Goal: Task Accomplishment & Management: Use online tool/utility

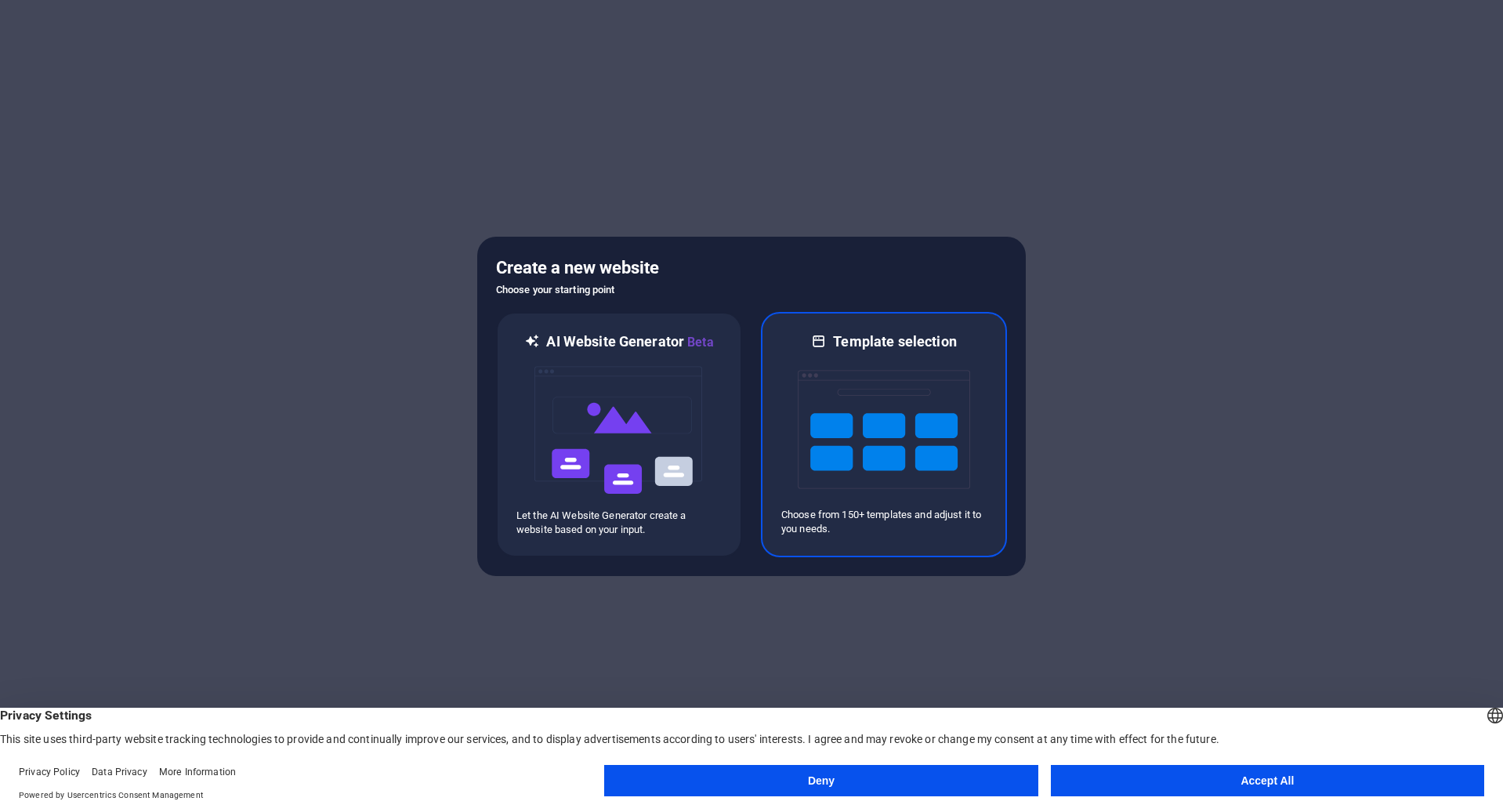
click at [872, 448] on img at bounding box center [884, 429] width 173 height 157
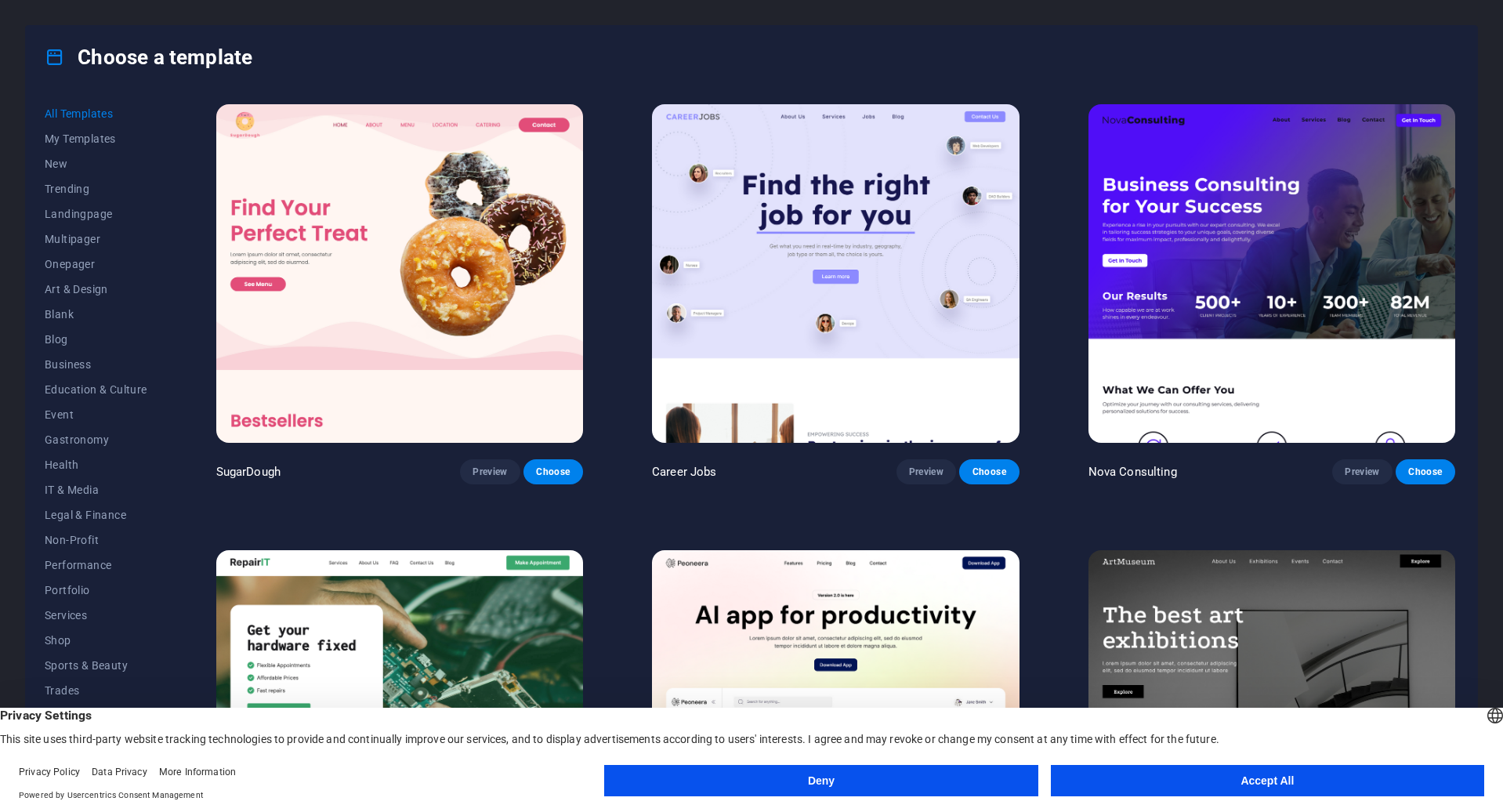
click at [860, 769] on button "Deny" at bounding box center [821, 780] width 433 height 32
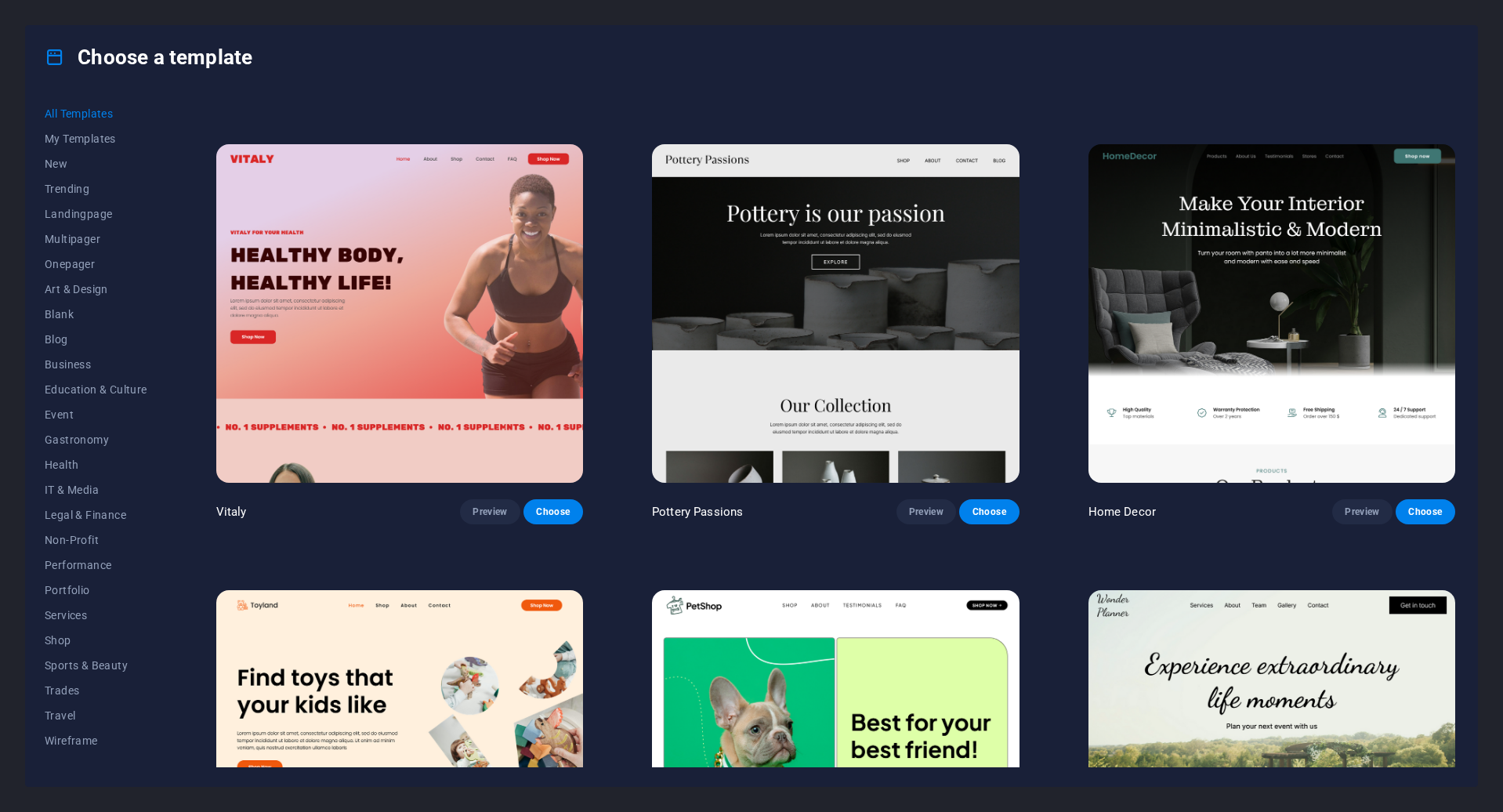
scroll to position [784, 0]
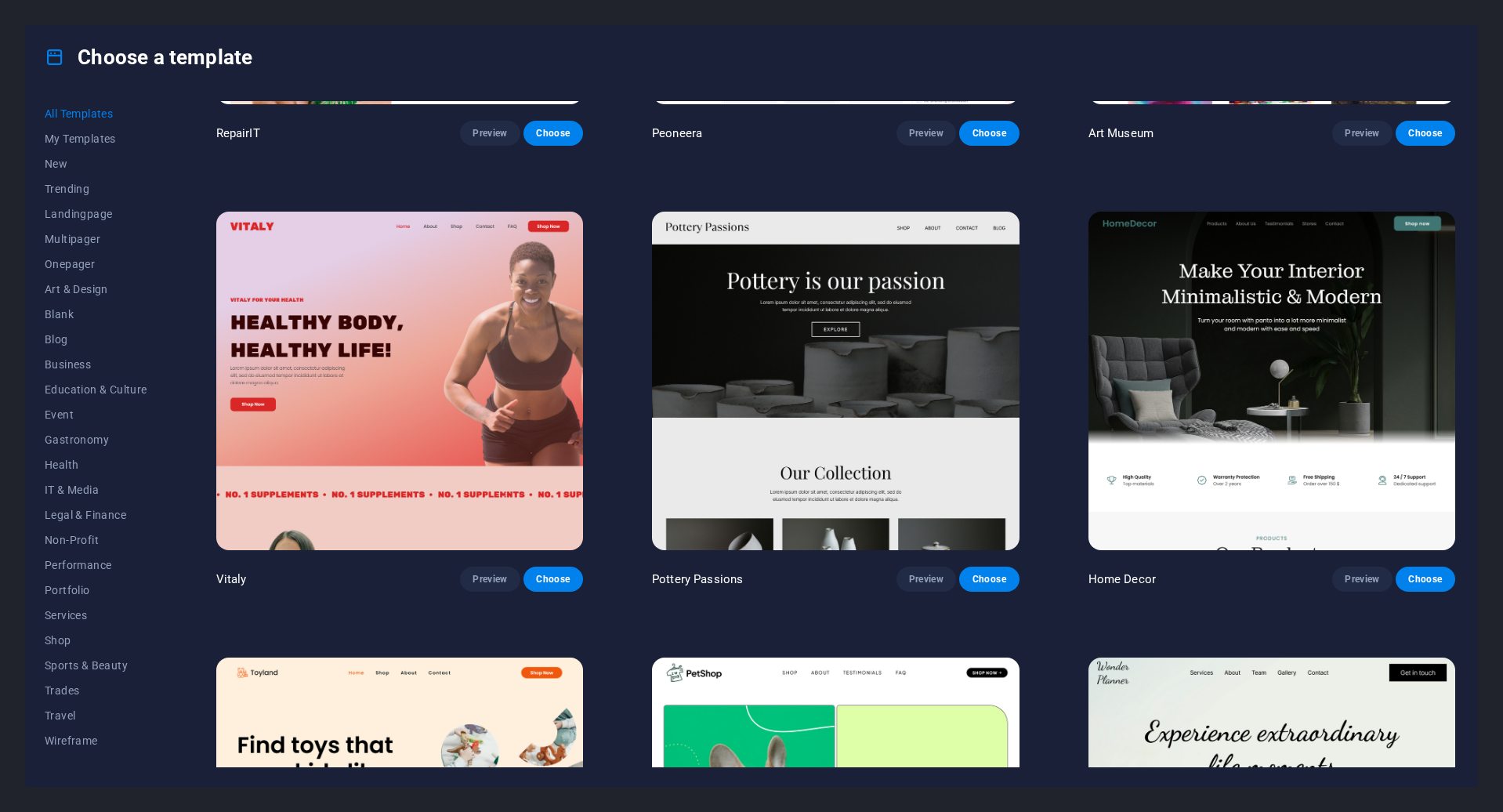
click at [546, 398] on img at bounding box center [400, 381] width 367 height 339
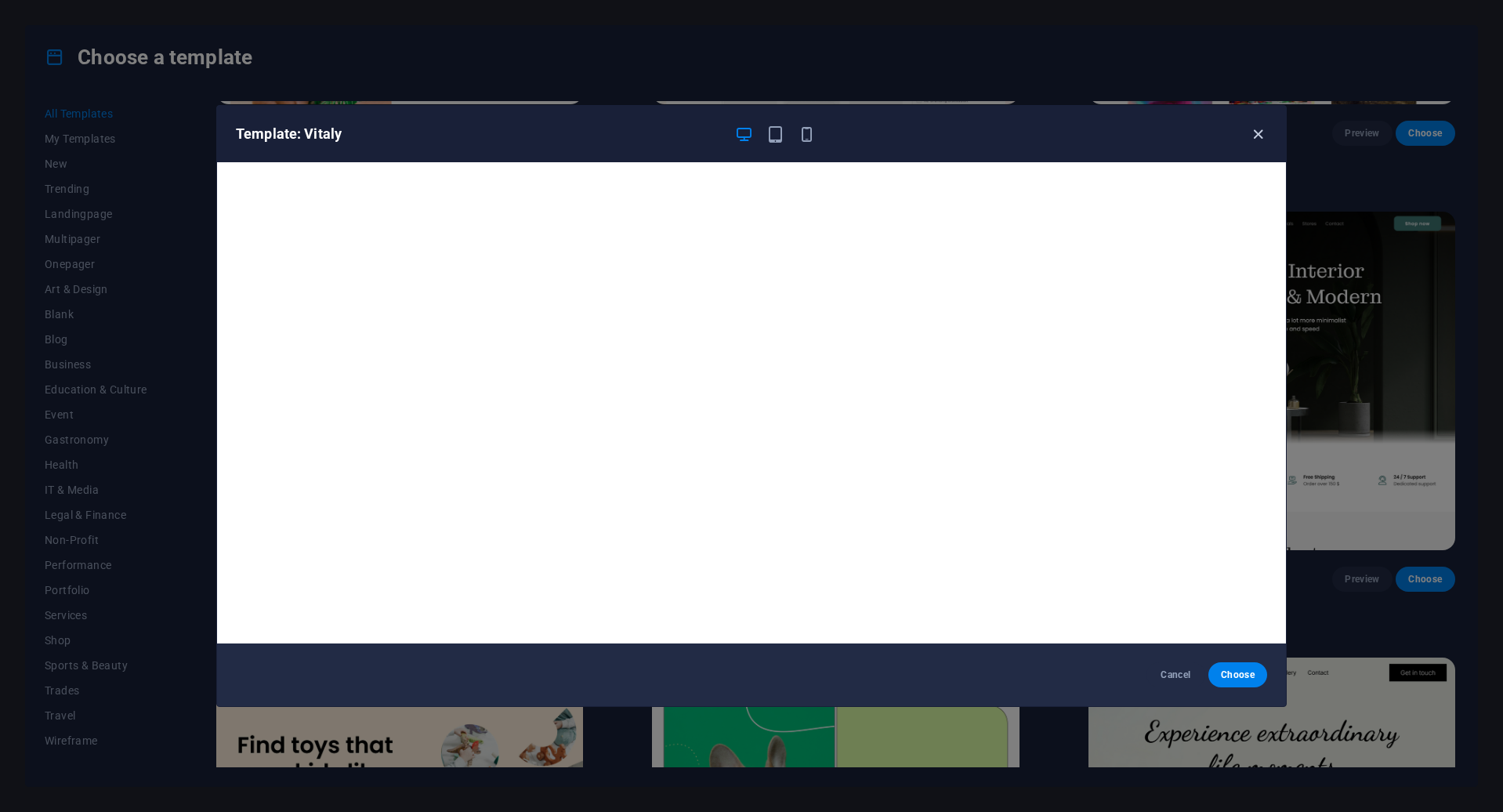
click at [1265, 133] on icon "button" at bounding box center [1257, 133] width 18 height 18
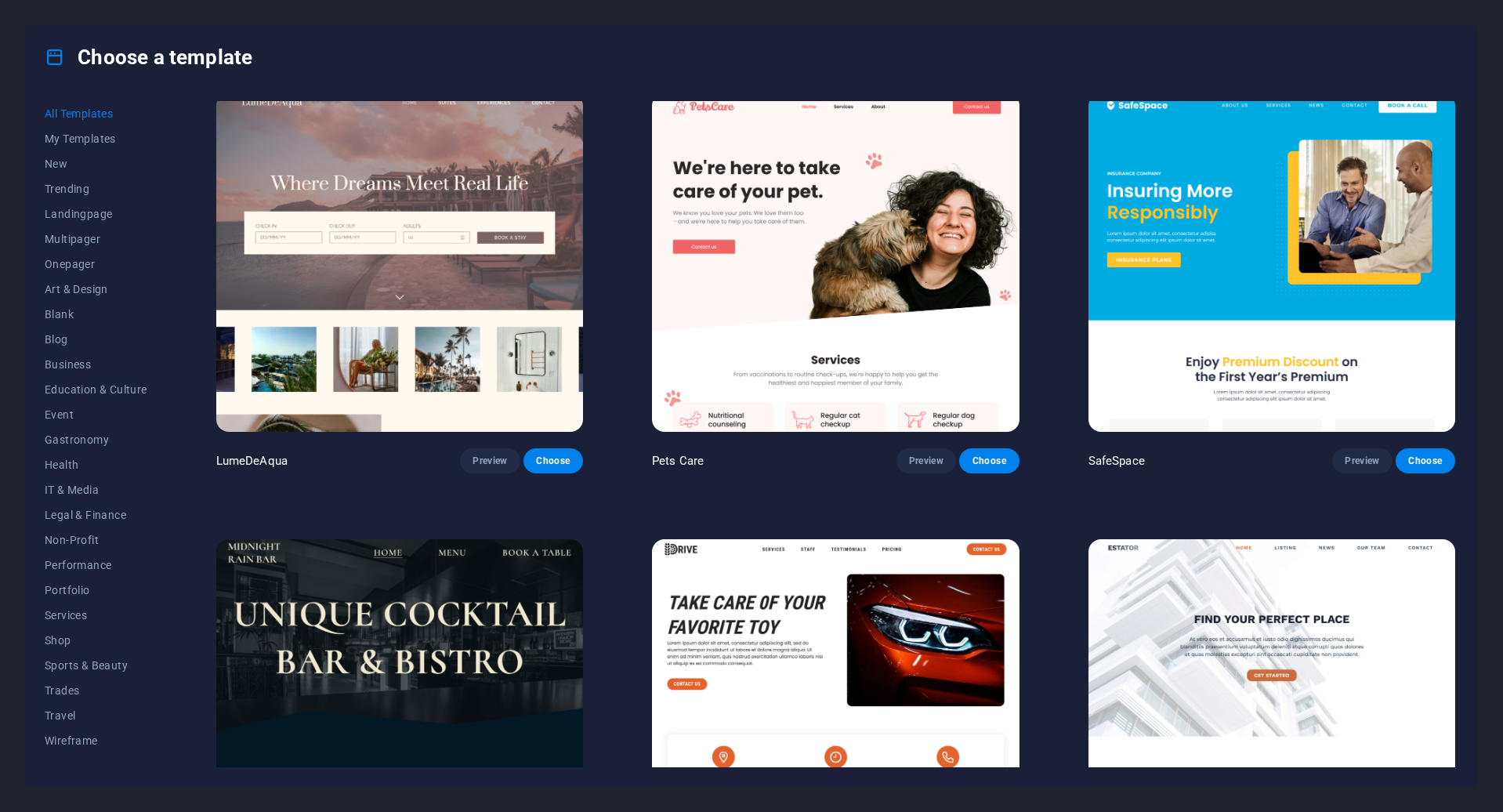
scroll to position [4858, 0]
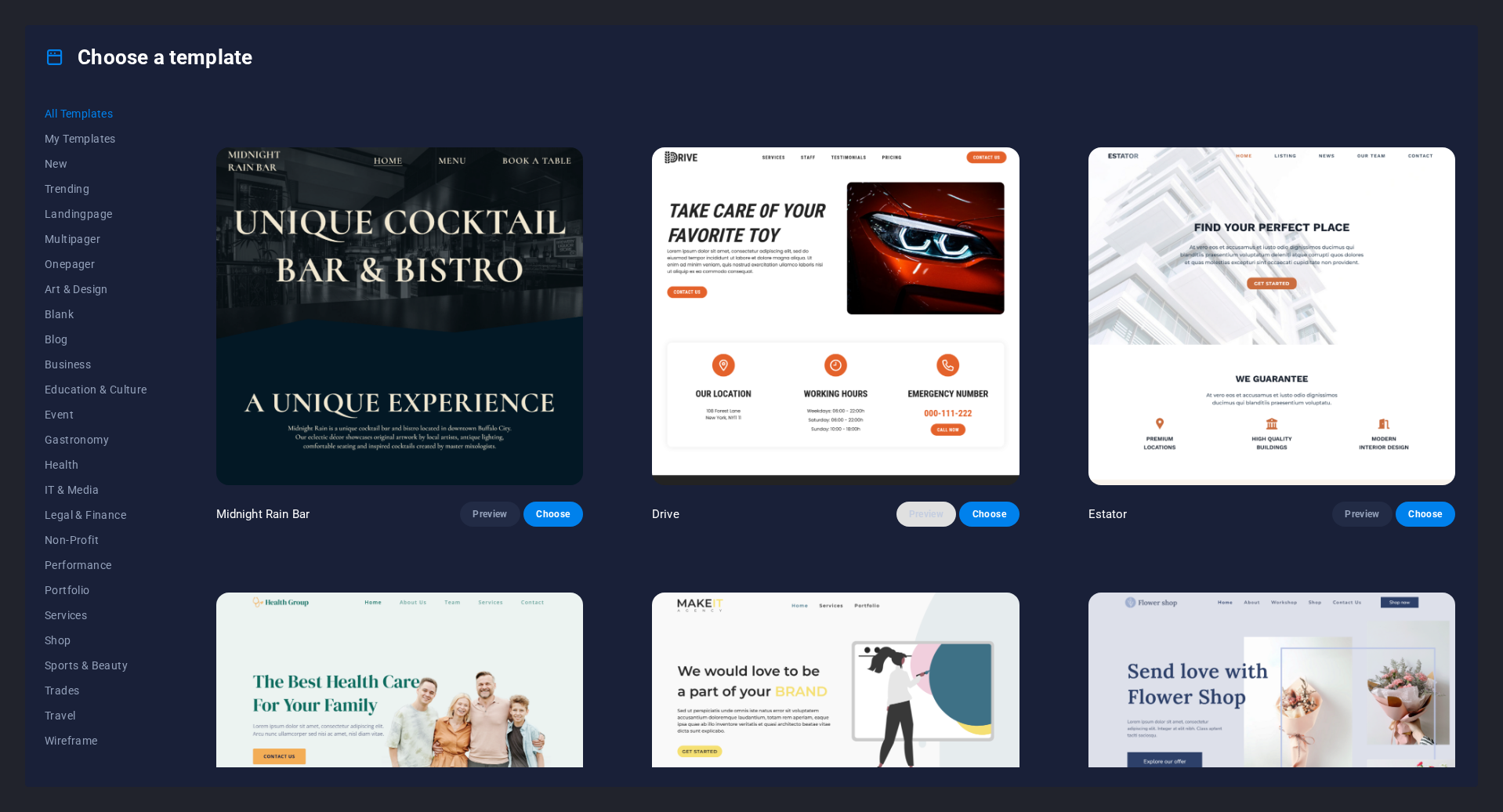
click at [932, 508] on span "Preview" at bounding box center [926, 513] width 35 height 12
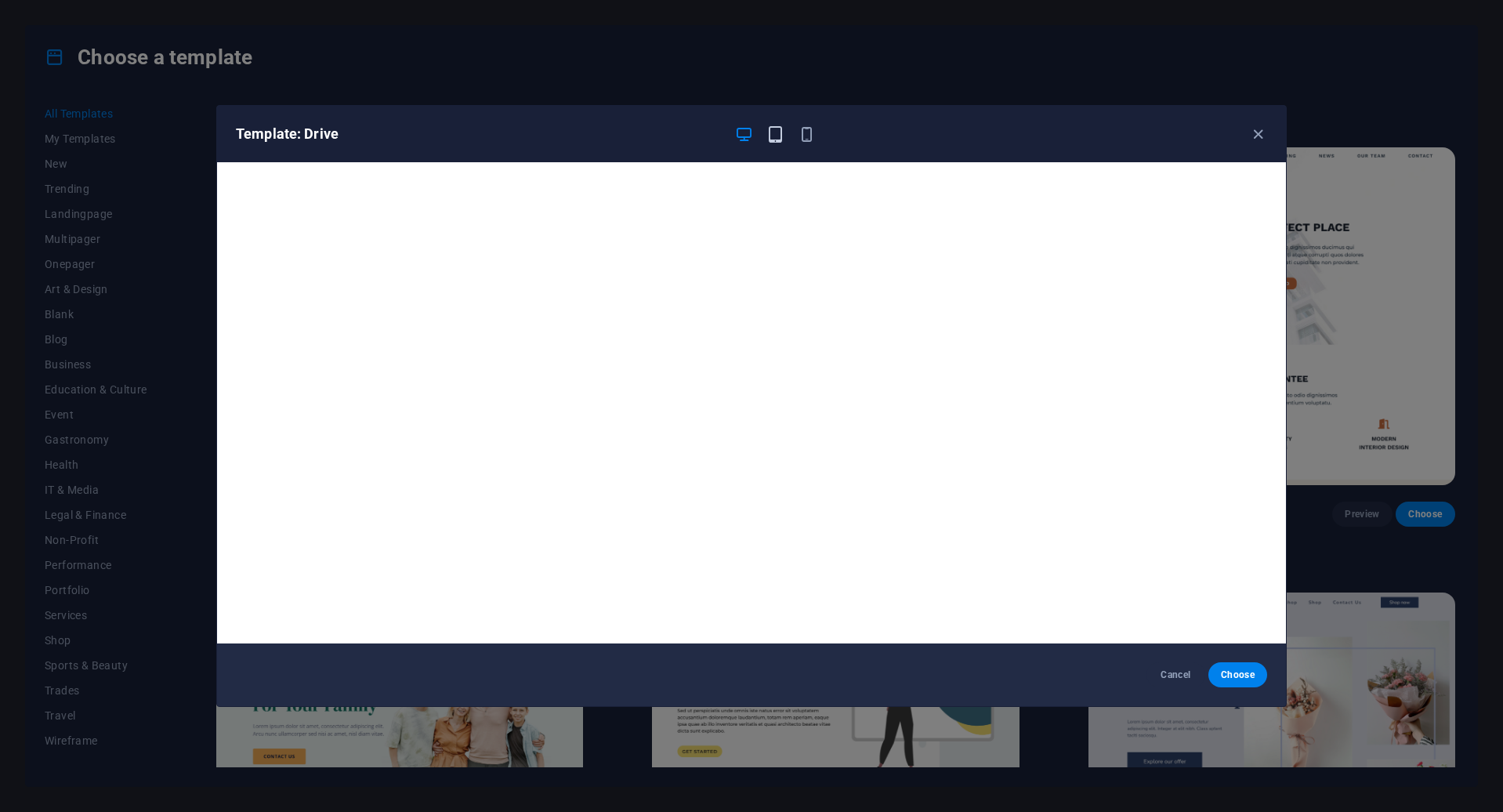
click at [776, 137] on icon "button" at bounding box center [775, 133] width 18 height 18
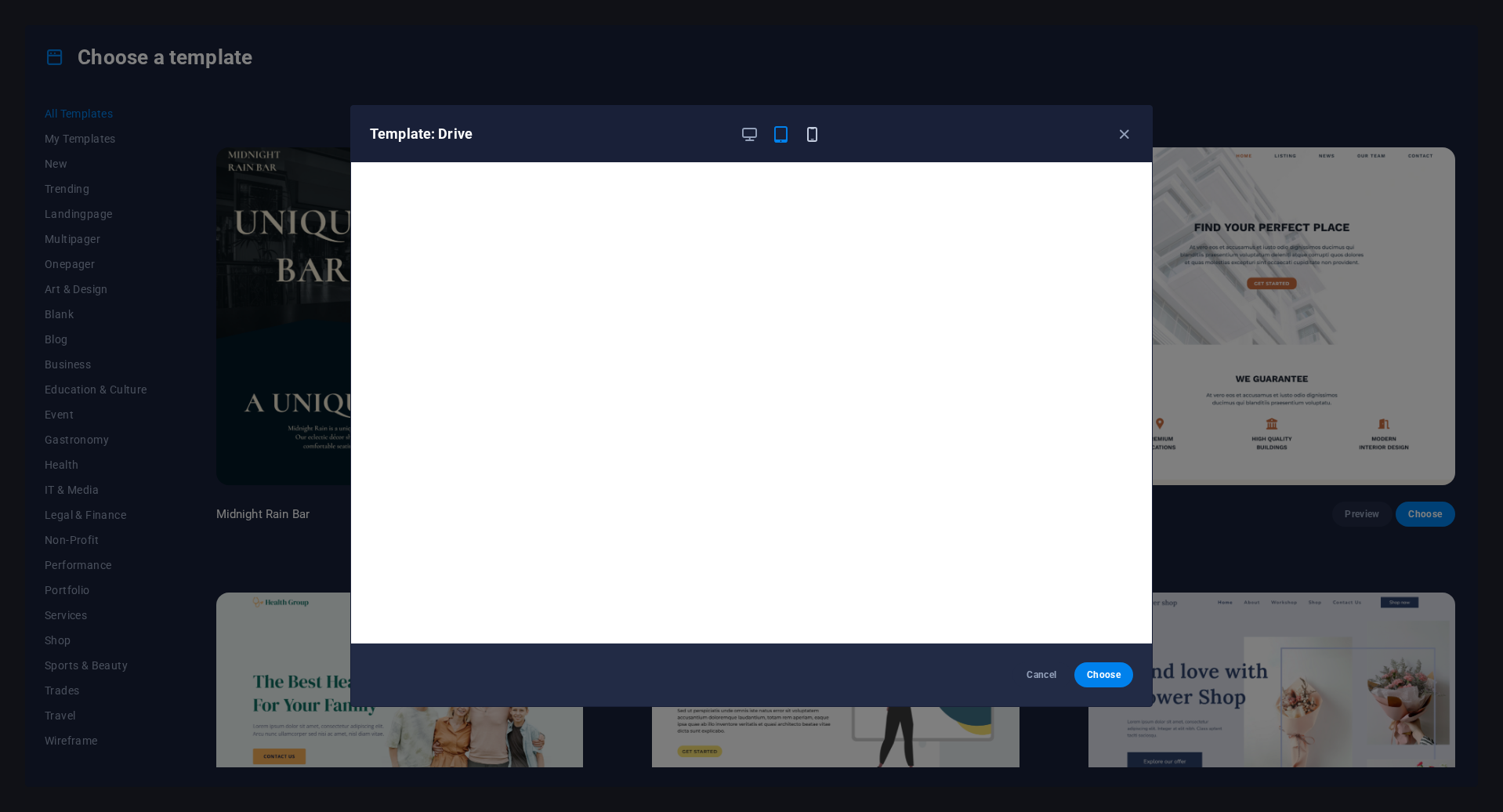
click at [813, 133] on icon "button" at bounding box center [812, 133] width 18 height 18
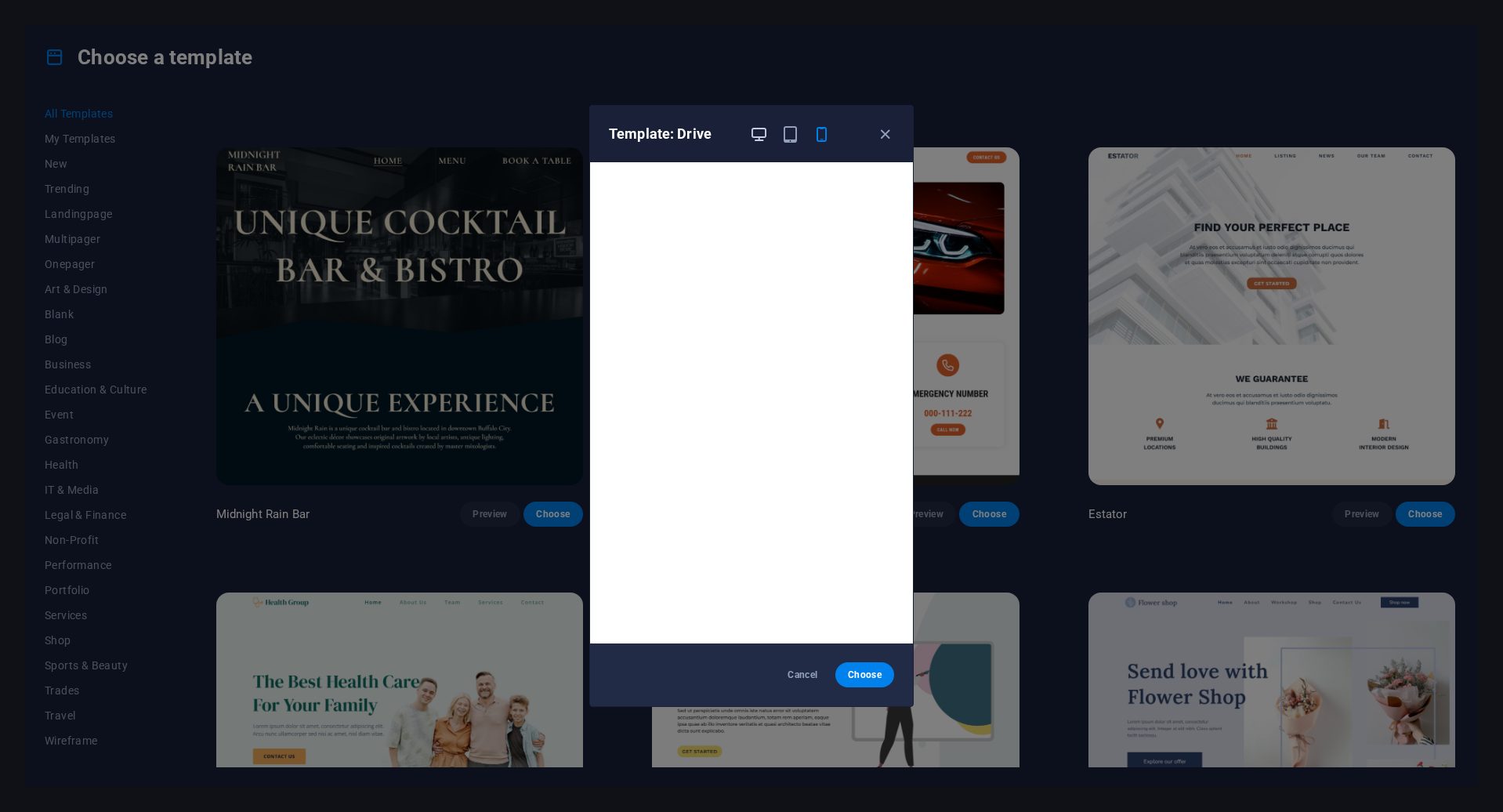
click at [766, 133] on icon "button" at bounding box center [758, 133] width 18 height 18
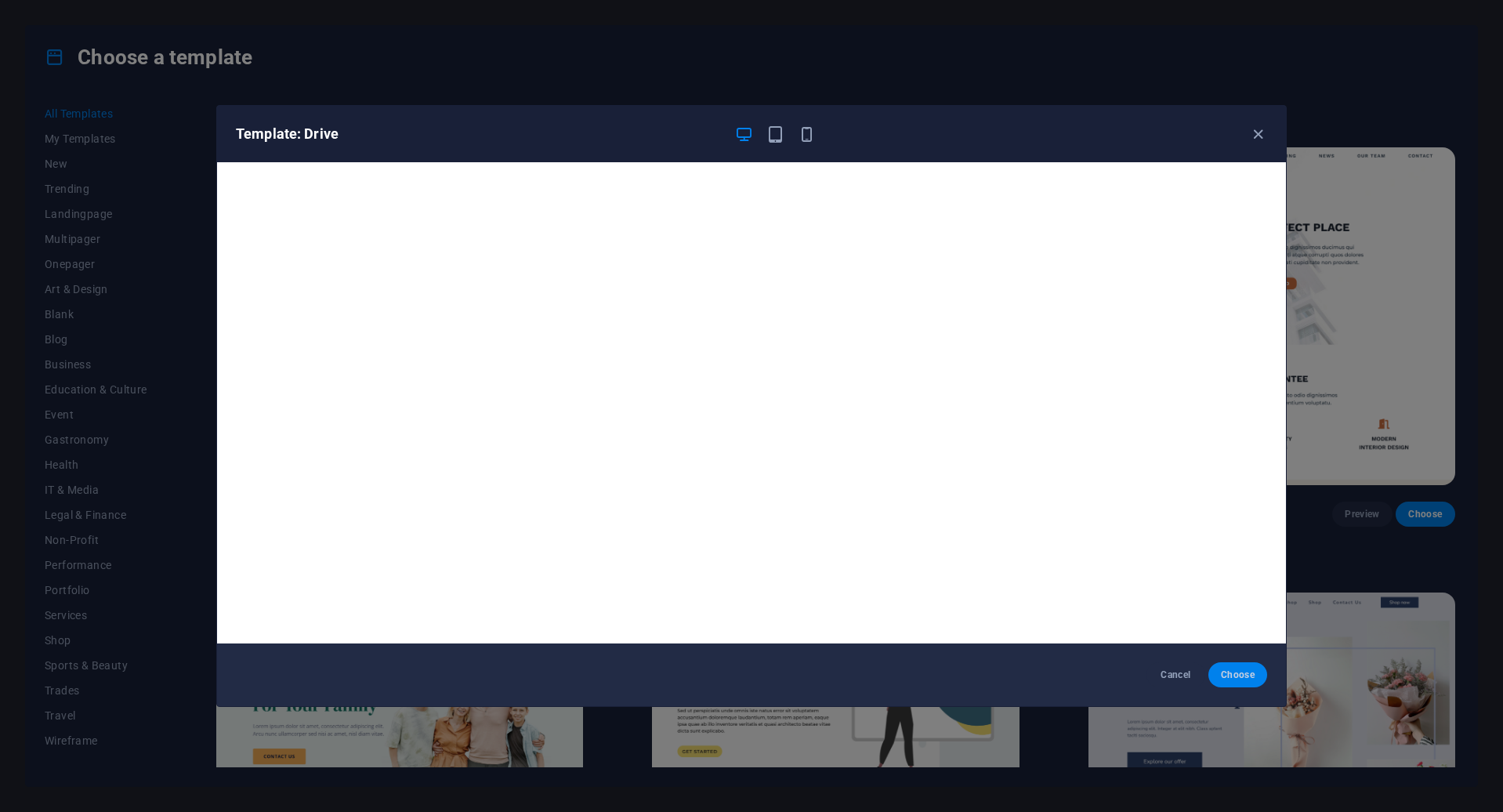
click at [1242, 675] on span "Choose" at bounding box center [1238, 674] width 34 height 12
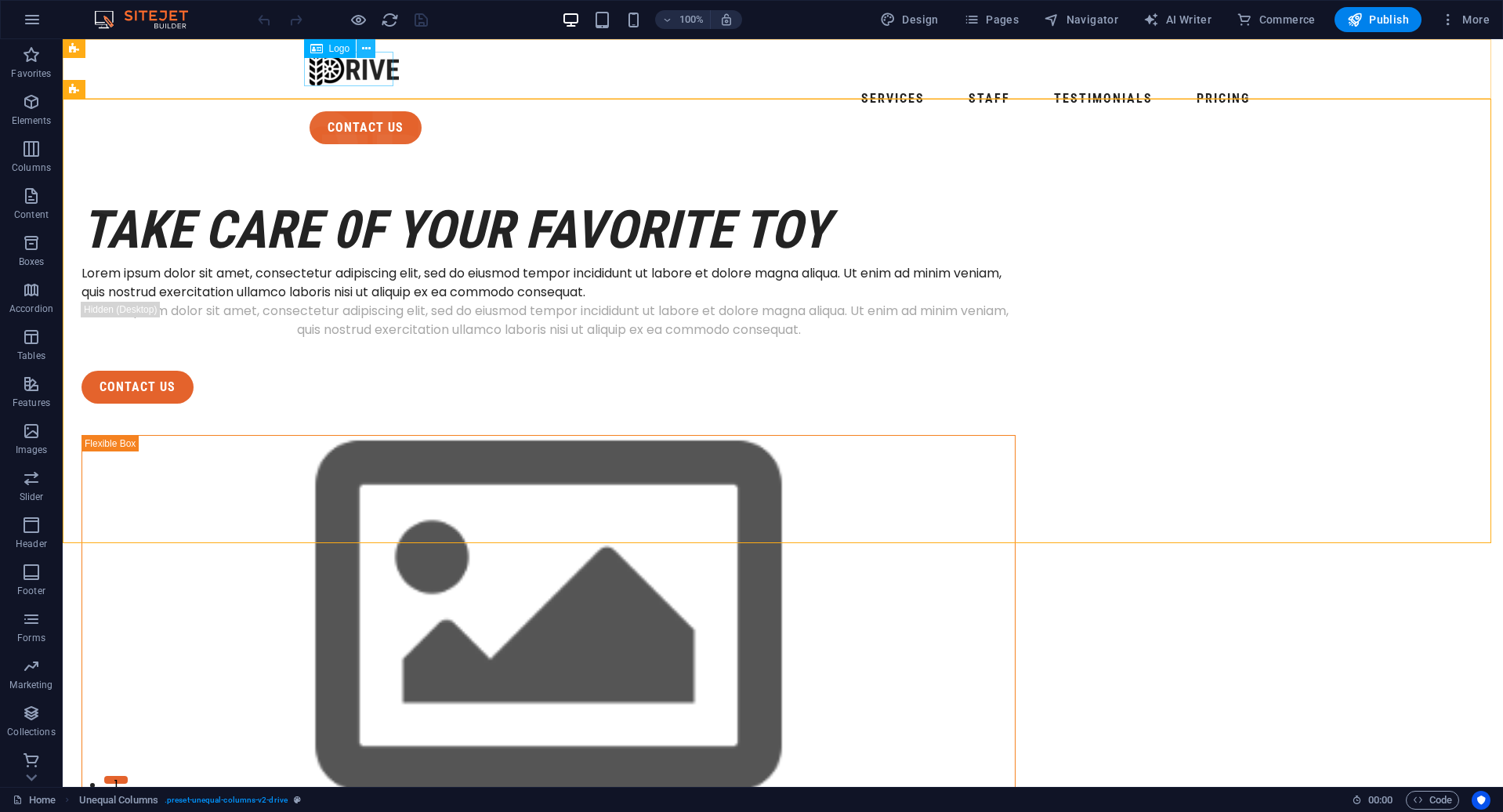
click at [362, 50] on icon at bounding box center [366, 49] width 8 height 17
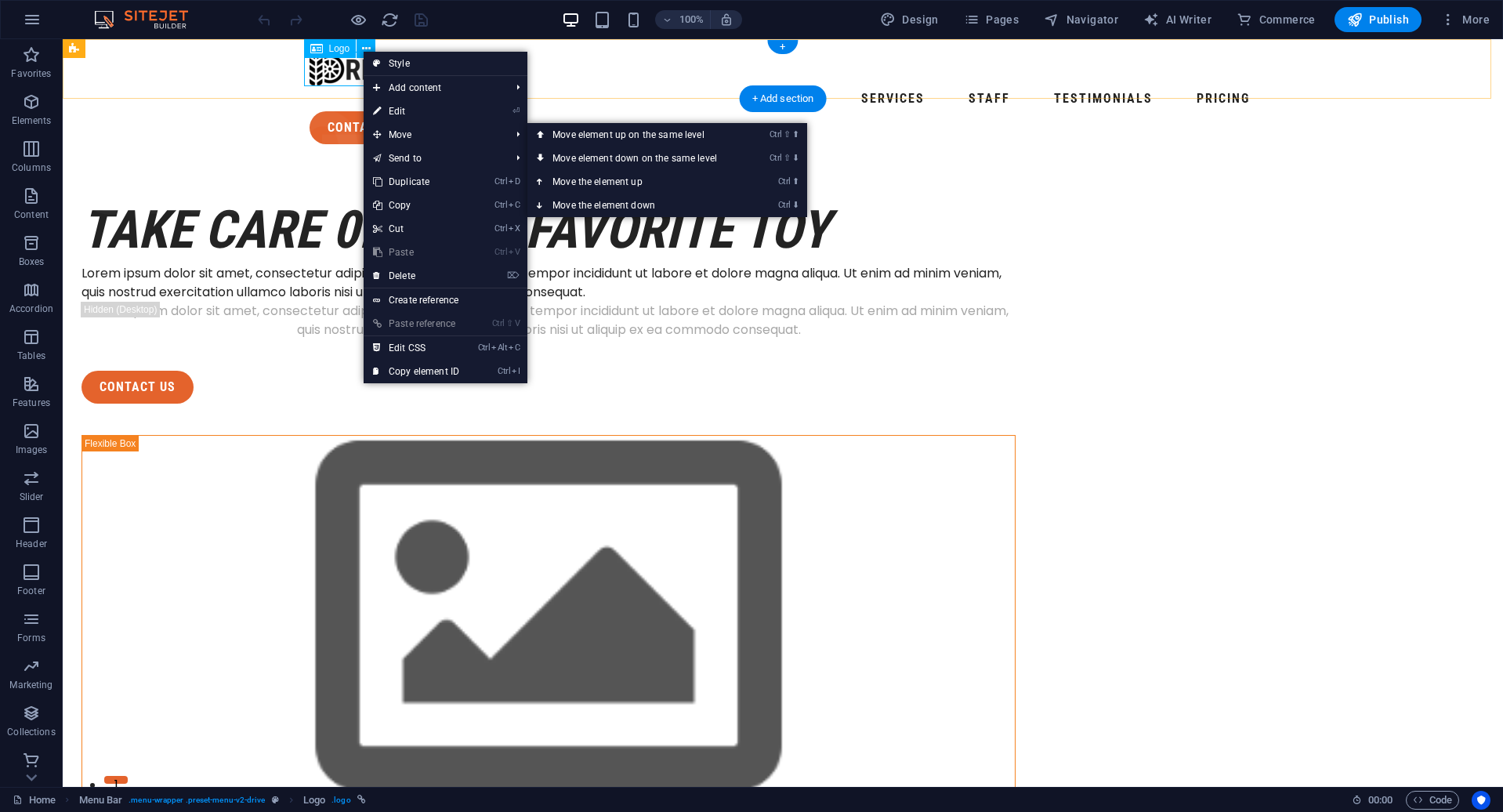
click at [310, 69] on div at bounding box center [783, 68] width 947 height 35
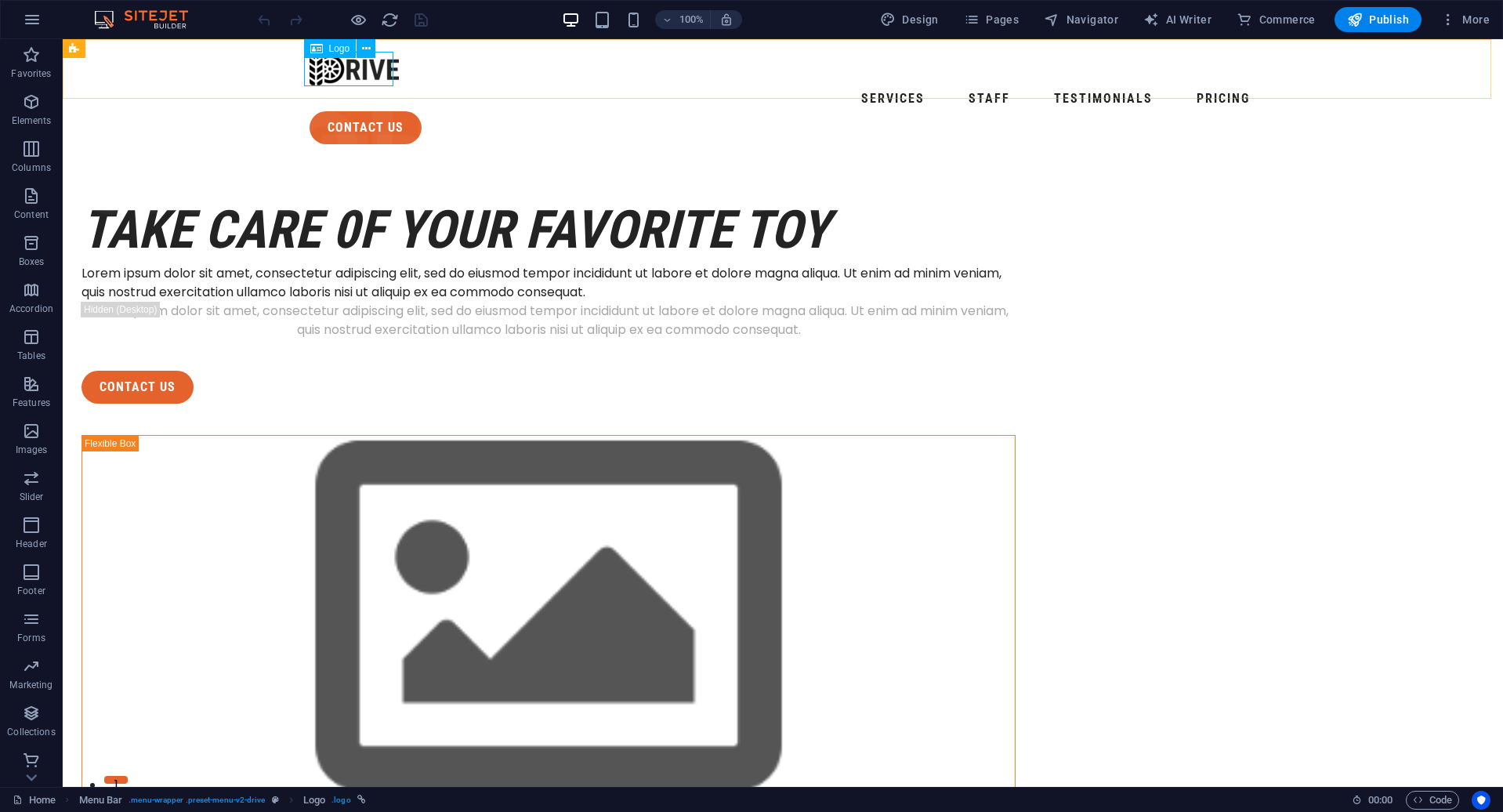
click at [320, 53] on icon at bounding box center [316, 49] width 12 height 19
click at [319, 49] on icon at bounding box center [316, 49] width 12 height 19
